Goal: Task Accomplishment & Management: Use online tool/utility

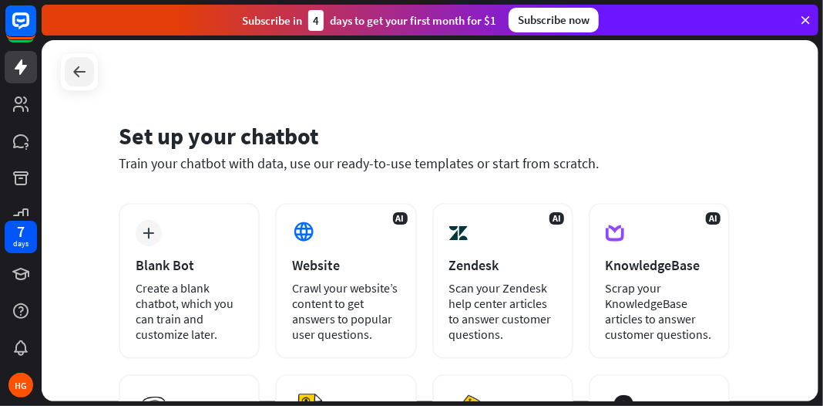
click at [71, 77] on icon at bounding box center [79, 71] width 19 height 19
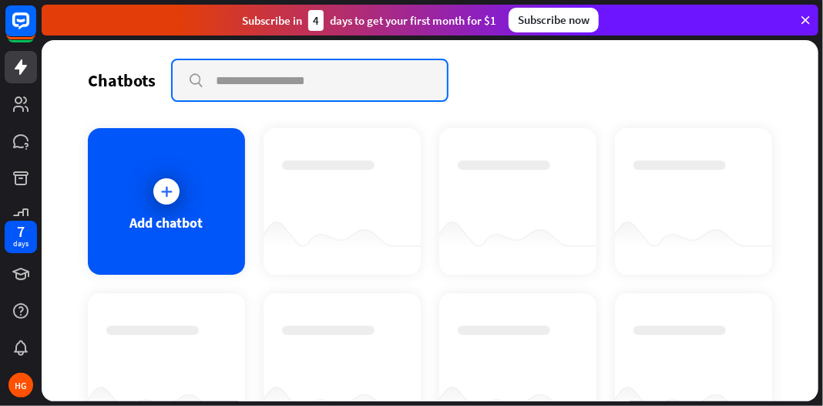
click at [260, 76] on input "text" at bounding box center [310, 80] width 274 height 40
type input "*"
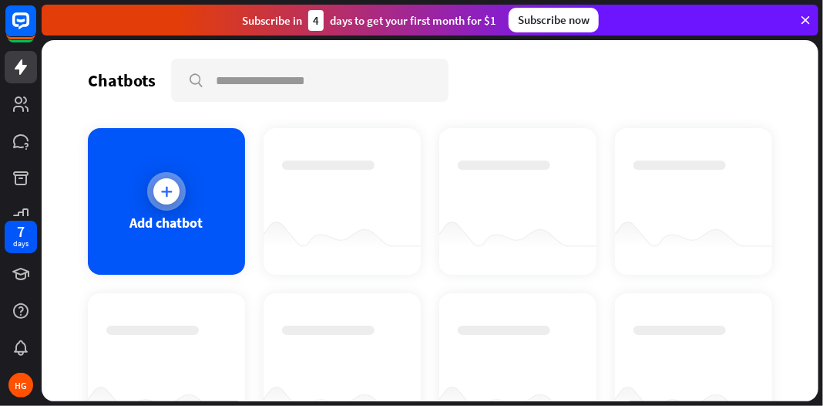
click at [164, 191] on icon at bounding box center [166, 190] width 15 height 15
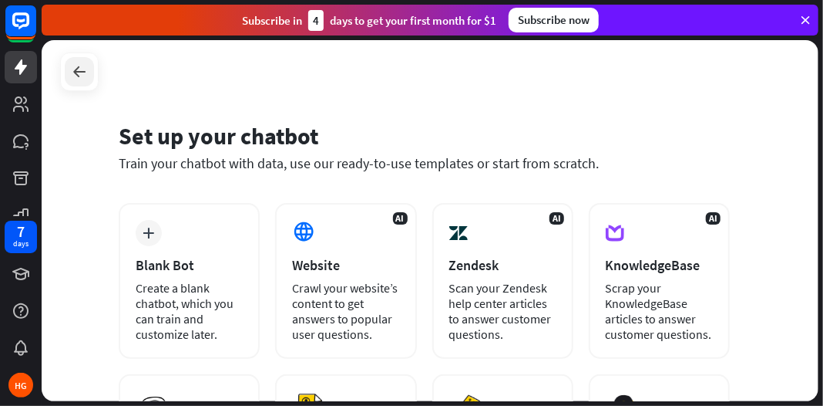
click at [75, 72] on icon at bounding box center [79, 71] width 19 height 19
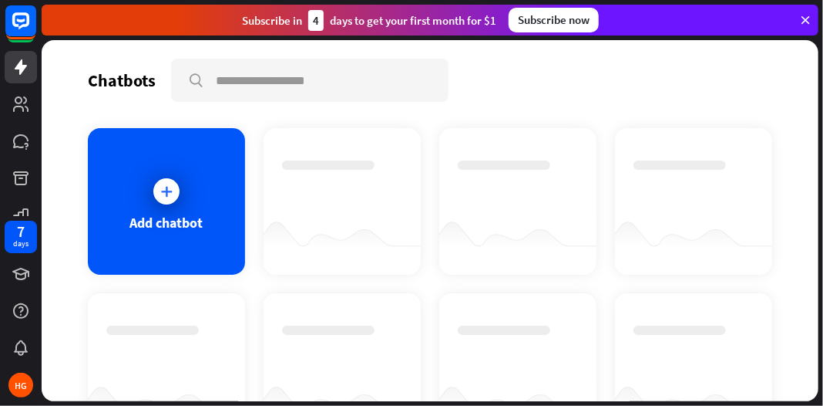
click at [804, 15] on icon at bounding box center [806, 20] width 14 height 14
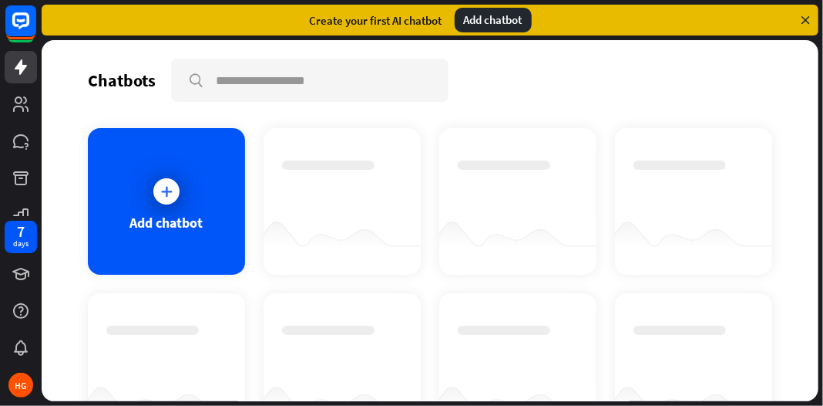
click at [478, 19] on div "Add chatbot" at bounding box center [493, 20] width 77 height 25
